Goal: Task Accomplishment & Management: Complete application form

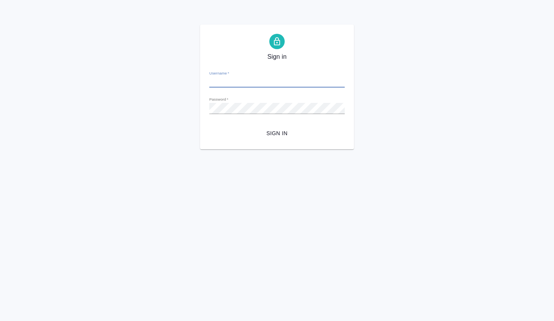
type input "a.volkova@awatera.com"
click at [263, 131] on span "Sign in" at bounding box center [276, 134] width 123 height 10
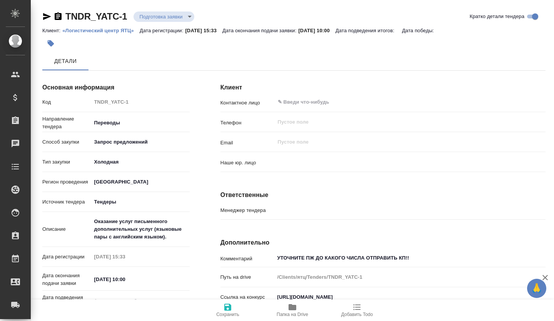
type input "(МБ) ООО "Монблан""
type textarea "x"
type input "Мосина Ирина"
type textarea "x"
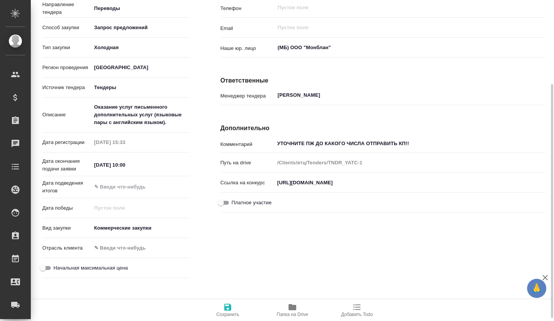
type textarea "x"
drag, startPoint x: 442, startPoint y: 181, endPoint x: 263, endPoint y: 175, distance: 179.6
click at [261, 177] on div "Ссылка на конкурс https://utp.sberbank-ast.ru/Rosatom/NBT/BidView/41/3/0/3060810" at bounding box center [382, 182] width 325 height 13
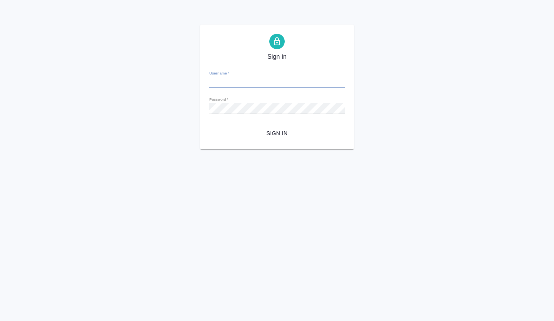
type input "a.volkova@awatera.com"
click at [287, 132] on span "Sign in" at bounding box center [276, 134] width 123 height 10
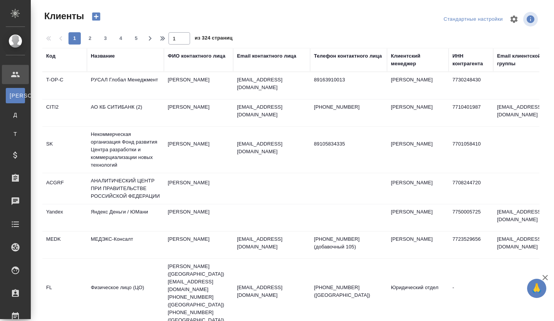
select select "RU"
click at [106, 58] on div "Название" at bounding box center [103, 56] width 24 height 8
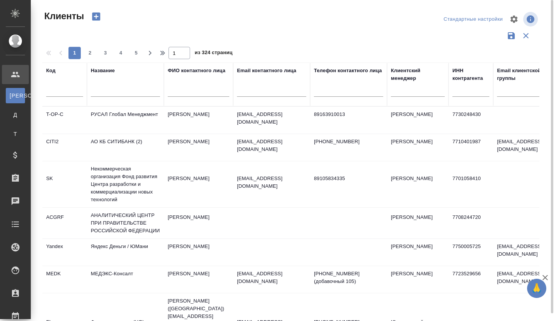
click at [111, 88] on input "text" at bounding box center [125, 92] width 69 height 10
paste input "ООО ПК "КИРОВ ТАЙР""
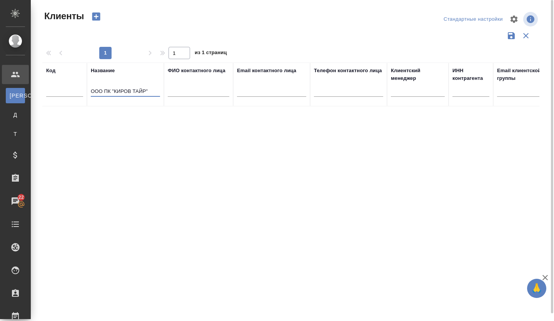
type input "ООО ПК "КИРОВ ТАЙР""
click at [99, 19] on icon "button" at bounding box center [96, 17] width 8 height 8
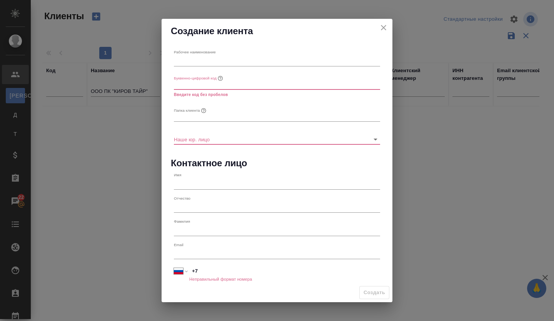
click at [186, 64] on input "text" at bounding box center [277, 61] width 206 height 11
paste input "ООО ПК "КИРОВ ТАЙР""
type input "ООО ПК "КИРОВ ТАЙР""
click at [185, 88] on input "text" at bounding box center [277, 84] width 206 height 11
type input "З"
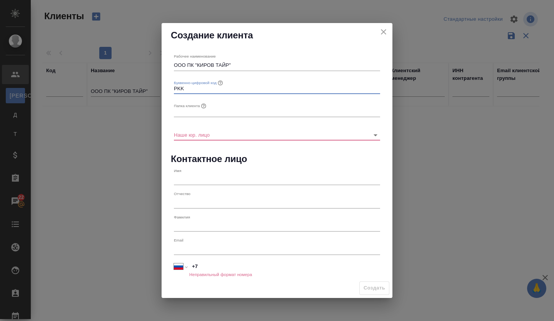
type input "PKK"
click at [191, 113] on input "text" at bounding box center [277, 111] width 206 height 11
type input "R"
type input "КИРОВ ТАЙР"
click at [210, 134] on input "Наше юр. лицо" at bounding box center [264, 135] width 181 height 10
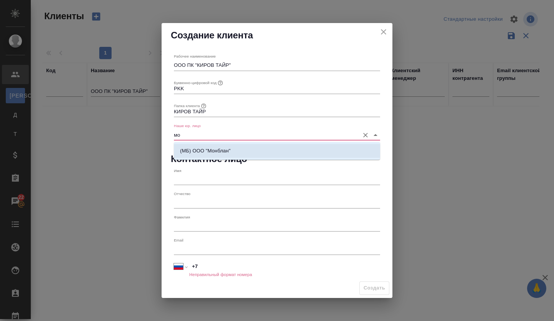
click at [205, 146] on li "(МБ) ООО "Монблан"" at bounding box center [277, 151] width 206 height 14
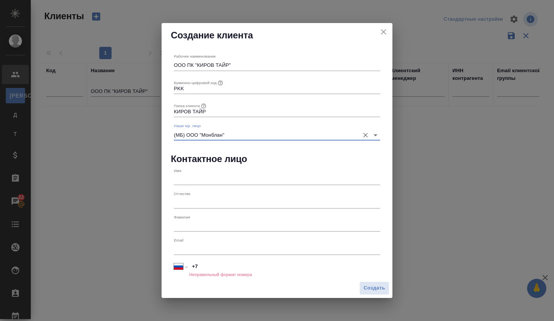
type input "(МБ) ООО "Монблан""
click at [193, 187] on div "Имя" at bounding box center [277, 176] width 212 height 23
click at [194, 184] on input "text" at bounding box center [277, 180] width 206 height 11
click at [203, 251] on input "text" at bounding box center [277, 249] width 206 height 11
paste input "ekaterina.kruk@pirelli.ru"
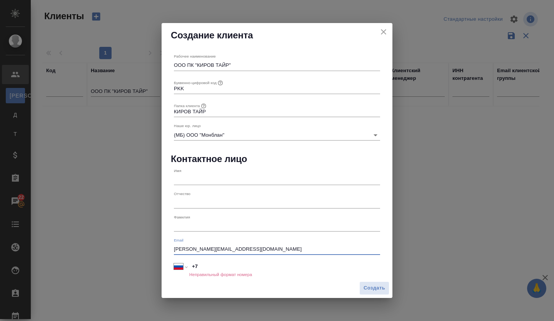
type input "ekaterina.kruk@pirelli.ru"
click at [185, 177] on input "text" at bounding box center [277, 180] width 206 height 11
type input "е"
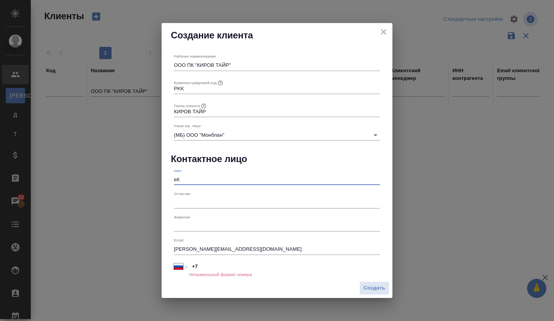
type input "е"
type input "Екатерина"
click at [183, 200] on input "text" at bounding box center [277, 203] width 206 height 11
click at [185, 221] on input "text" at bounding box center [277, 226] width 206 height 11
type input "Трайк"
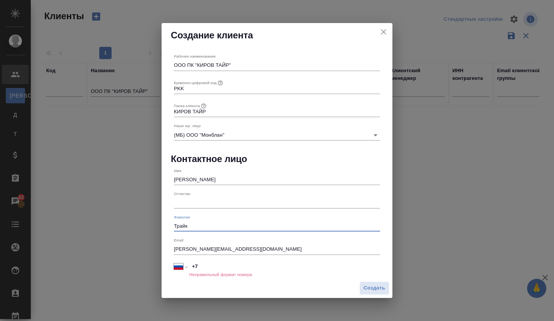
click at [224, 272] on input "+7" at bounding box center [284, 266] width 191 height 11
paste input "912 820 47 25"
type input "+7 912 820 47 25"
click at [369, 291] on span "Создать" at bounding box center [374, 288] width 22 height 9
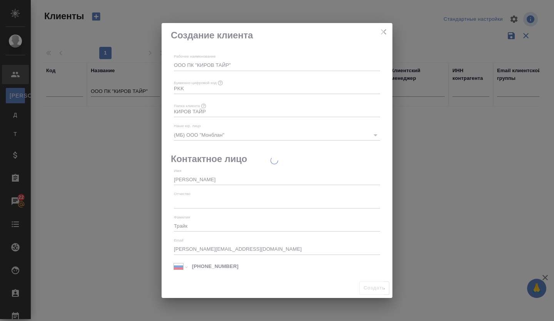
type input "+7"
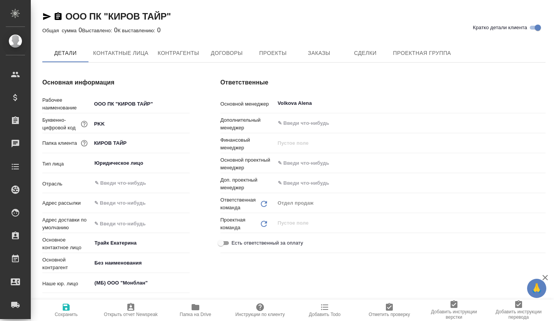
type textarea "x"
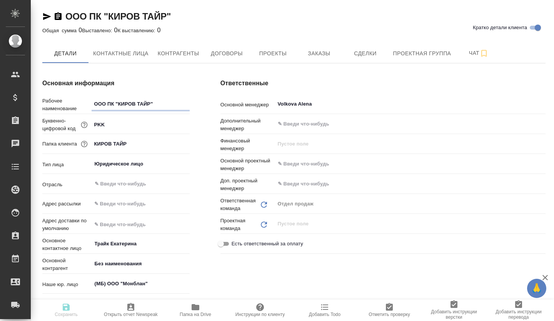
type textarea "x"
click at [371, 52] on span "Сделки" at bounding box center [364, 54] width 37 height 10
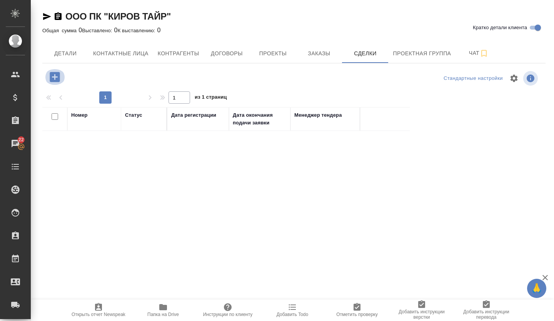
click at [60, 76] on icon "button" at bounding box center [54, 76] width 13 height 13
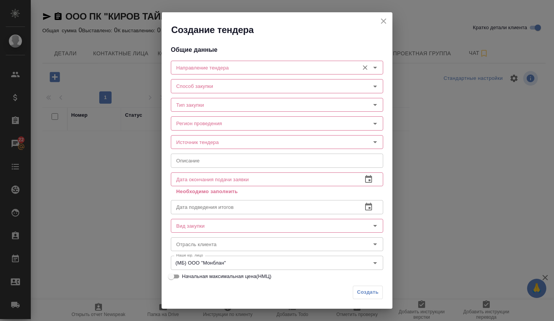
click at [185, 72] on input "Направление тендера" at bounding box center [264, 67] width 182 height 9
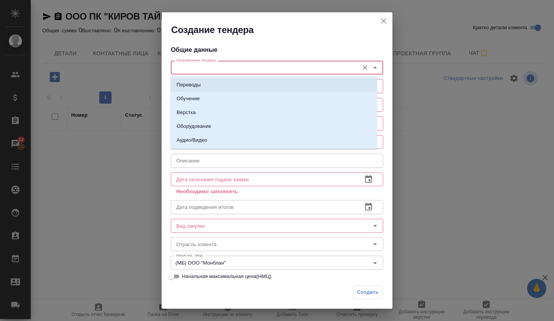
click at [183, 81] on li "Переводы" at bounding box center [273, 85] width 206 height 14
type input "Переводы"
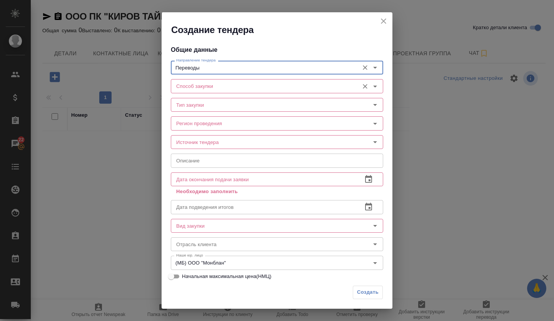
click at [185, 88] on input "Способ закупки" at bounding box center [264, 86] width 182 height 9
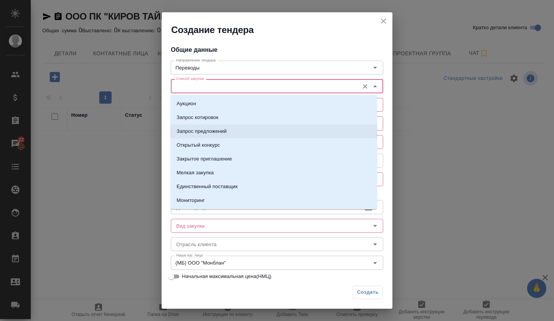
click at [199, 130] on p "Запрос предложений" at bounding box center [201, 132] width 50 height 8
type input "Запрос предложений"
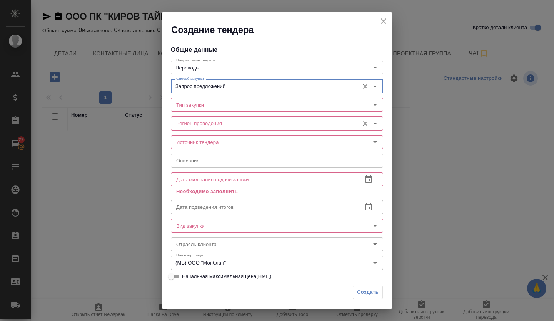
click at [195, 114] on div "Регион проведения Регион проведения" at bounding box center [277, 122] width 212 height 18
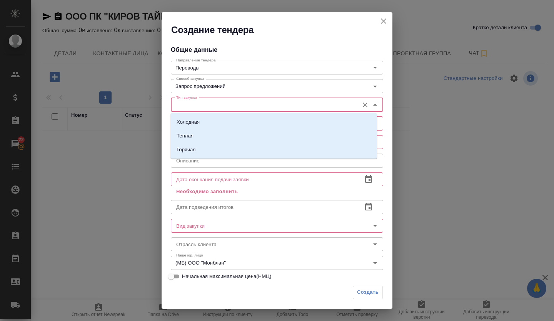
click at [193, 108] on input "Тип закупки" at bounding box center [264, 104] width 182 height 9
click at [190, 117] on li "Холодная" at bounding box center [273, 122] width 206 height 14
type input "Холодная"
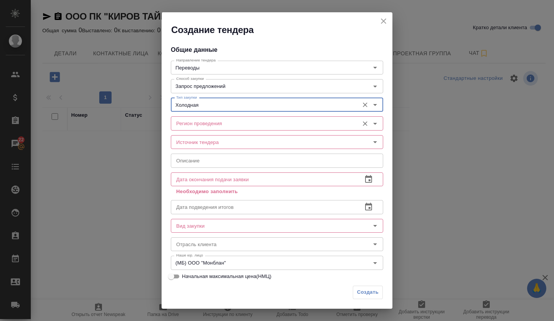
click at [189, 125] on input "Регион проведения" at bounding box center [264, 123] width 182 height 9
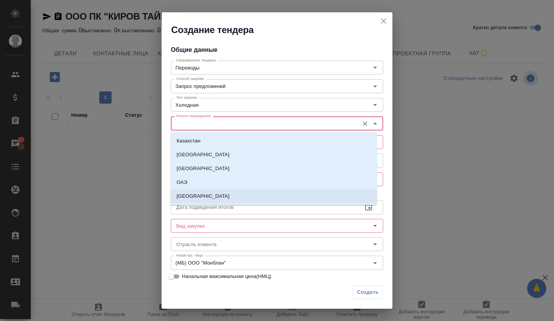
click at [198, 195] on li "[GEOGRAPHIC_DATA]" at bounding box center [273, 197] width 206 height 14
type input "[GEOGRAPHIC_DATA]"
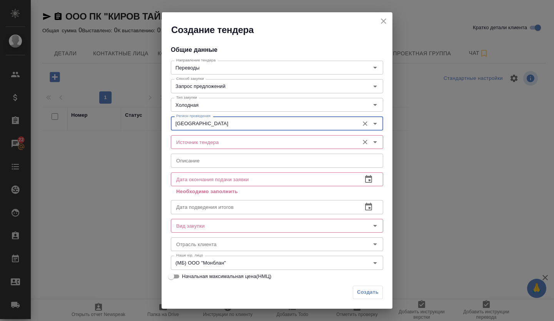
click at [200, 145] on input "Источник тендера" at bounding box center [264, 142] width 182 height 9
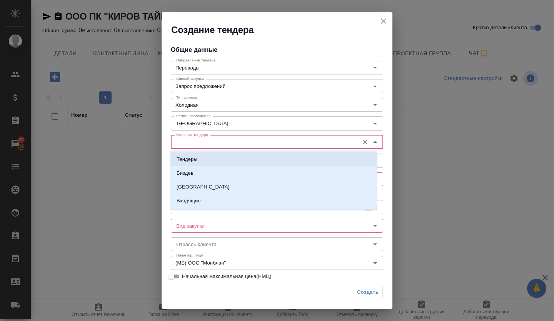
click at [196, 156] on p "Тендеры" at bounding box center [186, 160] width 21 height 8
type input "Тендеры"
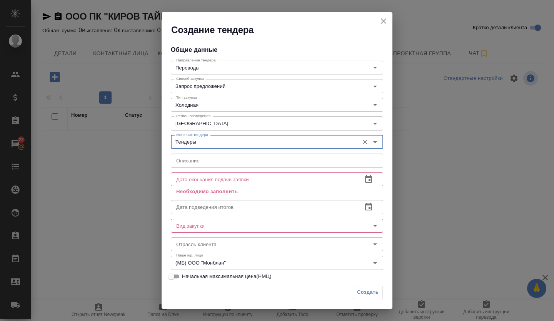
click at [199, 163] on input "text" at bounding box center [277, 161] width 212 height 14
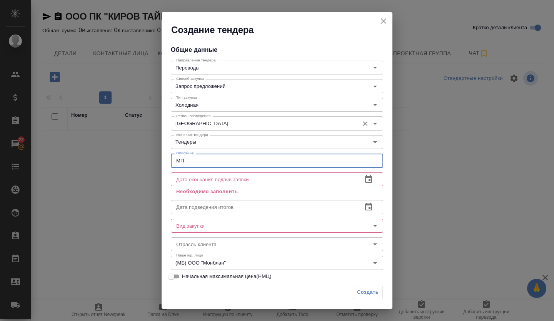
type input "М"
paste input "Оказание услуг письменного перевода с русского языка на иностранные языки и /ил…"
type input "Оказание услуг письменного перевода с русского языка на иностранные языки и /ил…"
click at [365, 181] on icon "button" at bounding box center [368, 179] width 7 height 8
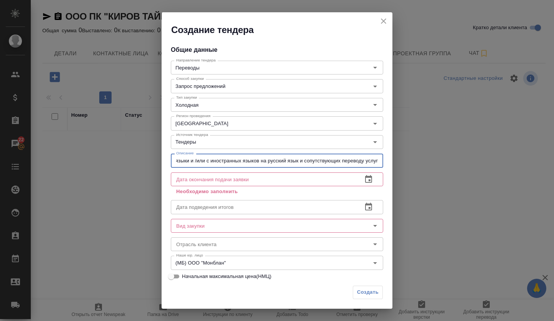
scroll to position [0, 0]
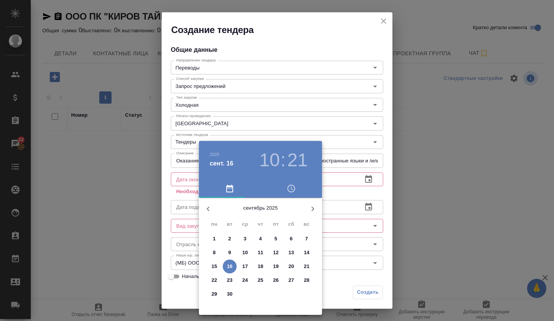
click at [219, 278] on span "22" at bounding box center [214, 281] width 14 height 8
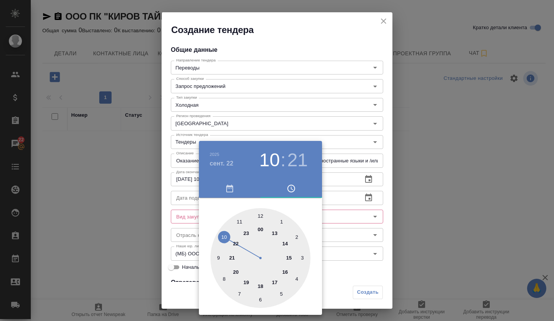
click at [219, 260] on div at bounding box center [260, 258] width 100 height 100
click at [260, 217] on div at bounding box center [260, 258] width 100 height 100
type input "[DATE] 09:00"
click at [320, 223] on div "00 05 10 15 20 25 30 35 40 45 50 55" at bounding box center [260, 258] width 123 height 100
click at [370, 213] on div at bounding box center [277, 160] width 554 height 321
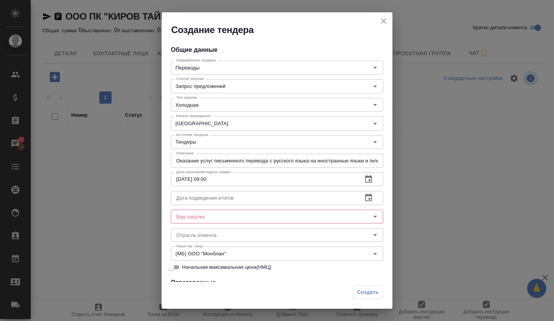
click at [365, 196] on icon "button" at bounding box center [368, 198] width 7 height 8
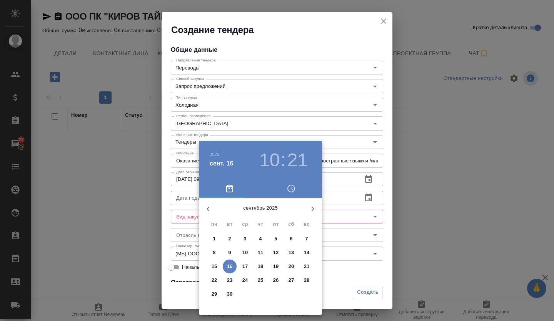
click at [212, 294] on p "29" at bounding box center [214, 295] width 6 height 8
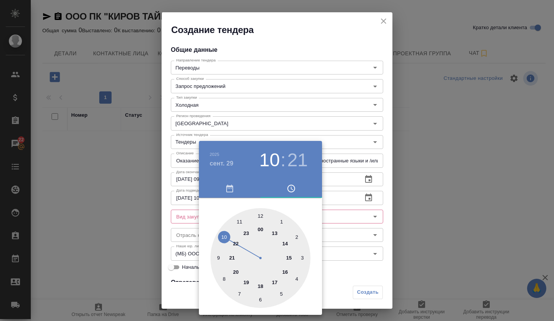
click at [259, 217] on div at bounding box center [260, 258] width 100 height 100
click at [259, 219] on div at bounding box center [260, 258] width 100 height 100
type input "[DATE] 12:00"
click at [349, 221] on div at bounding box center [277, 160] width 554 height 321
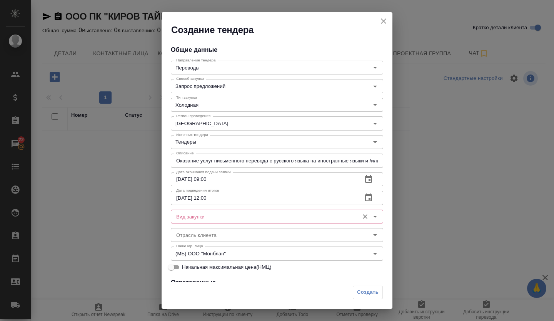
click at [272, 217] on input "Вид закупки" at bounding box center [264, 216] width 182 height 9
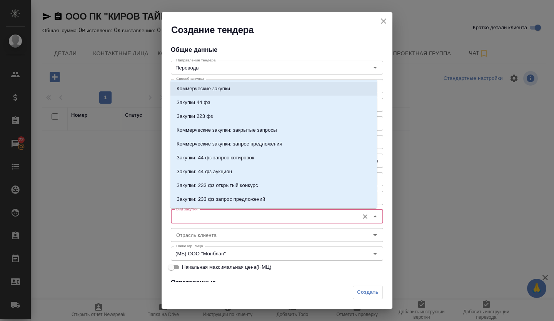
click at [222, 81] on div "Коммерческие закупки Закупки 44 фз Закупки 223 фз Коммерческие закупки: закрыты…" at bounding box center [273, 144] width 206 height 128
click at [221, 93] on li "Коммерческие закупки" at bounding box center [273, 89] width 206 height 14
type input "Коммерческие закупки"
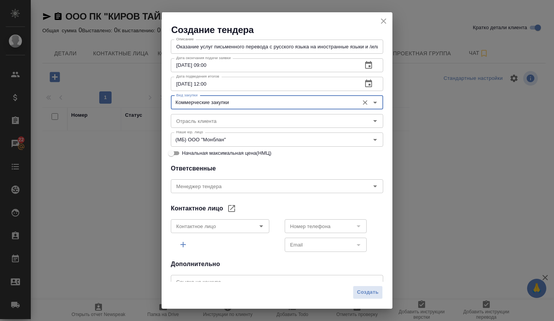
scroll to position [115, 0]
click at [217, 184] on input "Менеджер тендера" at bounding box center [264, 185] width 182 height 9
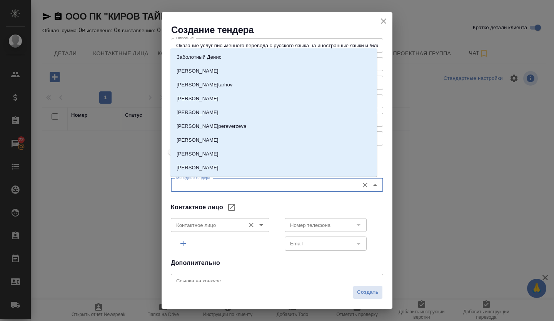
click at [260, 226] on icon "Open" at bounding box center [260, 225] width 9 height 9
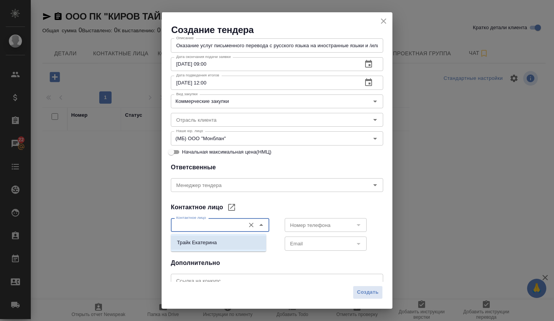
click at [227, 240] on li "Трайк Екатерина" at bounding box center [218, 243] width 95 height 14
type input "Трайк Екатерина"
drag, startPoint x: 357, startPoint y: 226, endPoint x: 351, endPoint y: 229, distance: 6.9
click at [357, 226] on icon "Open" at bounding box center [358, 225] width 9 height 9
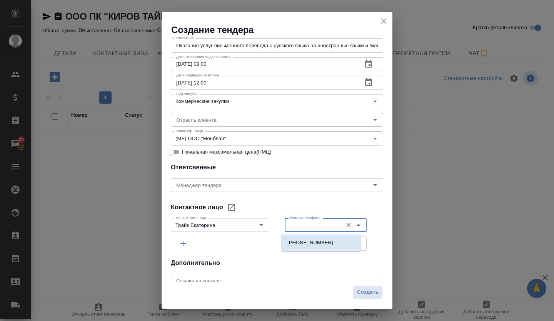
click at [318, 244] on p "+79128204725" at bounding box center [310, 243] width 46 height 8
type input "+79128204725"
click at [357, 245] on icon "Open" at bounding box center [358, 244] width 9 height 9
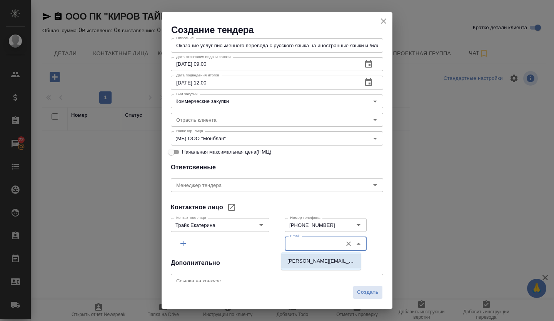
click at [317, 261] on p "ekaterina.kruk@pirelli.ru" at bounding box center [320, 262] width 67 height 8
type input "ekaterina.kruk@pirelli.ru"
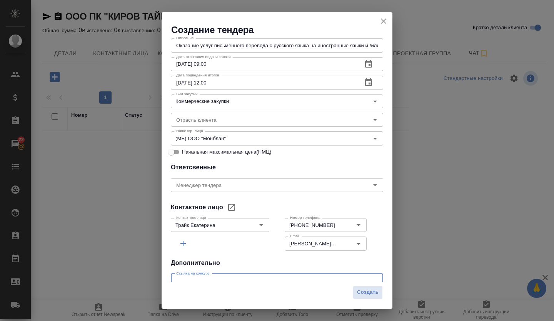
click at [244, 279] on input "text" at bounding box center [277, 281] width 212 height 14
paste input "[URL][DOMAIN_NAME]"
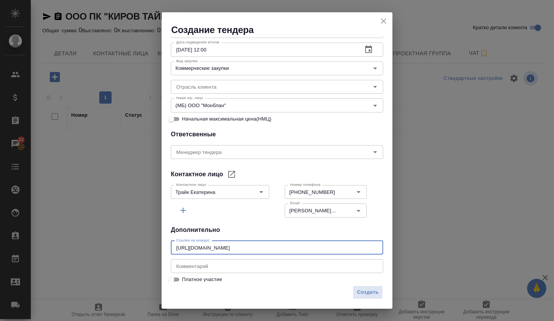
scroll to position [154, 0]
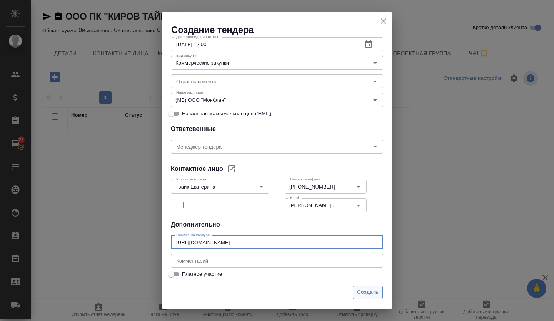
type input "[URL][DOMAIN_NAME]"
click at [366, 299] on button "Создать" at bounding box center [368, 292] width 30 height 13
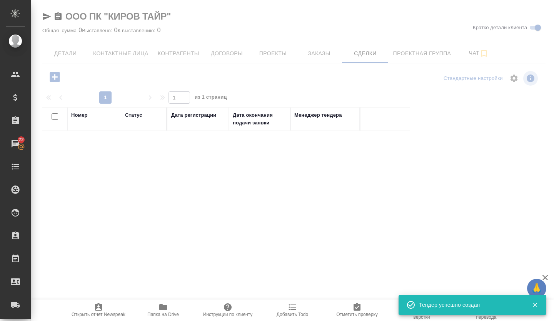
scroll to position [163, 0]
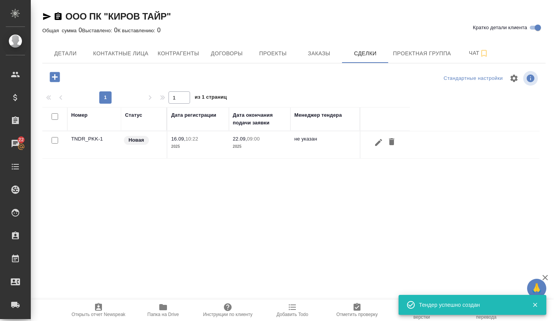
click at [87, 140] on td "TNDR_PKK-1" at bounding box center [94, 144] width 54 height 27
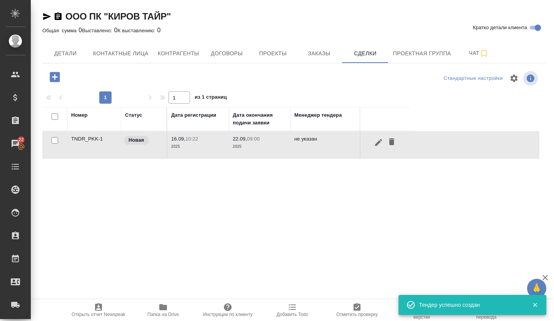
click at [87, 140] on td "TNDR_PKK-1" at bounding box center [94, 144] width 54 height 27
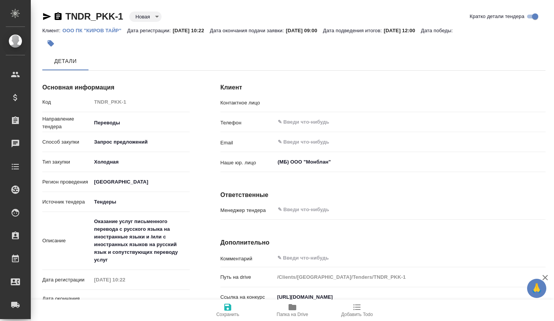
type input "Трайк Екатерина"
click at [145, 13] on body "🙏 .cls-1 fill:#fff; AWATERA Volkova [PERSON_NAME] Спецификации Заказы Чаты Todo…" at bounding box center [277, 160] width 554 height 321
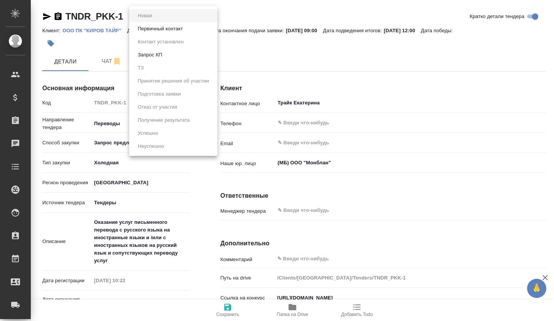
click at [148, 29] on button "Первичный контакт" at bounding box center [160, 29] width 50 height 8
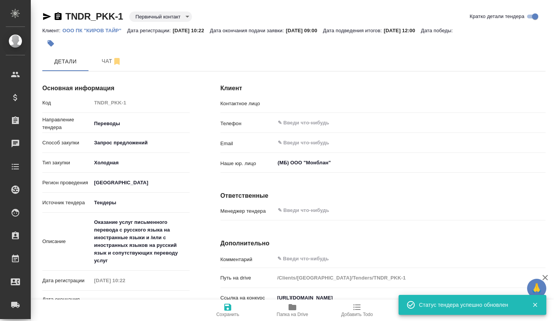
type input "Трайк Екатерина"
click at [153, 17] on body "🙏 .cls-1 fill:#fff; AWATERA Volkova Alena Клиенты Спецификации Заказы Чаты Todo…" at bounding box center [277, 160] width 554 height 321
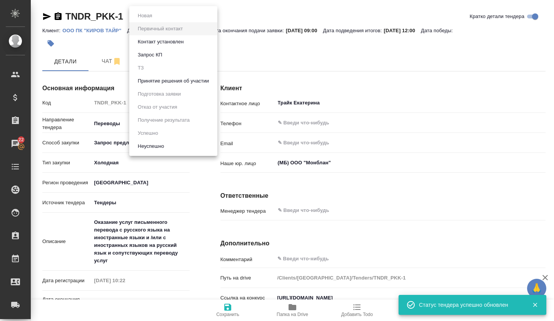
click at [169, 77] on button "Принятие решения об участии" at bounding box center [173, 81] width 76 height 8
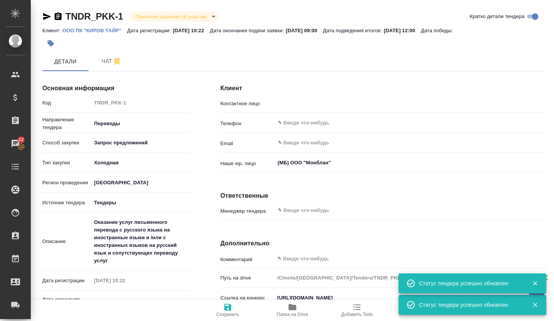
type input "Трайк Екатерина"
click at [99, 63] on span "Чат" at bounding box center [111, 62] width 37 height 10
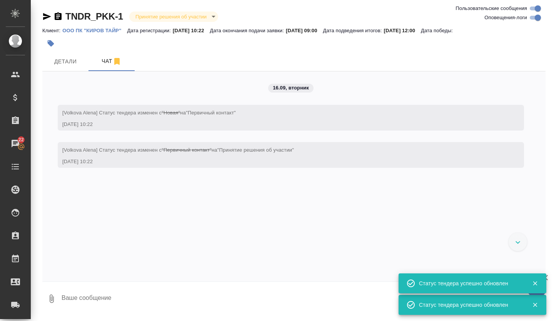
click at [69, 305] on textarea at bounding box center [303, 299] width 484 height 26
paste textarea "Loremips dolor sitametcons adipisci e seddoeiu tempo in utlaboreetd magna a /en…"
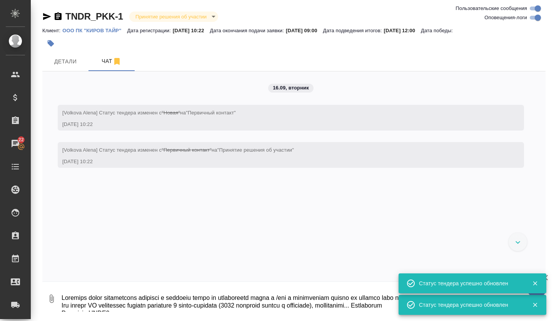
scroll to position [743, 0]
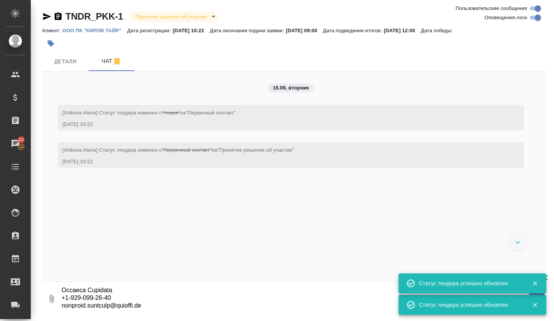
type textarea "Loremips dolor sitametcons adipisci e seddoeiu tempo in utlaboreetd magna a /en…"
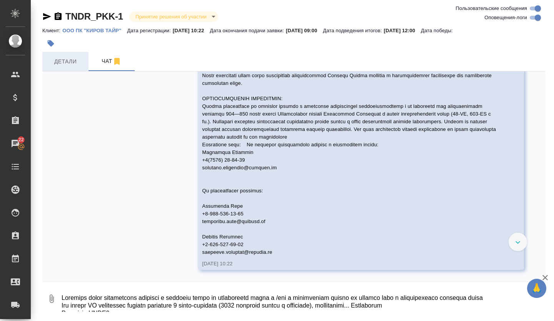
scroll to position [788, 0]
click at [78, 60] on span "Детали" at bounding box center [65, 62] width 37 height 10
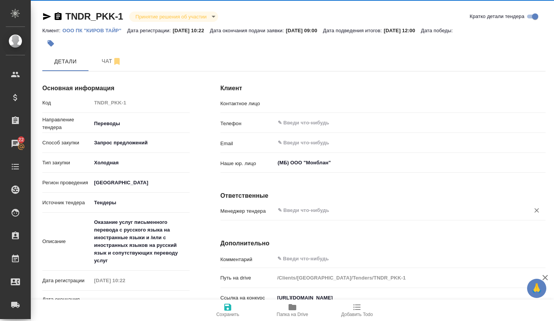
type input "Трайк Екатерина"
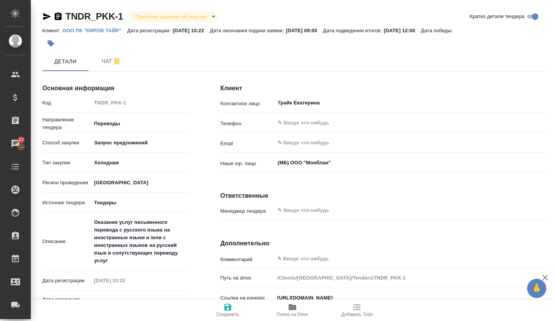
click at [296, 312] on icon "button" at bounding box center [292, 307] width 9 height 9
